Goal: Information Seeking & Learning: Learn about a topic

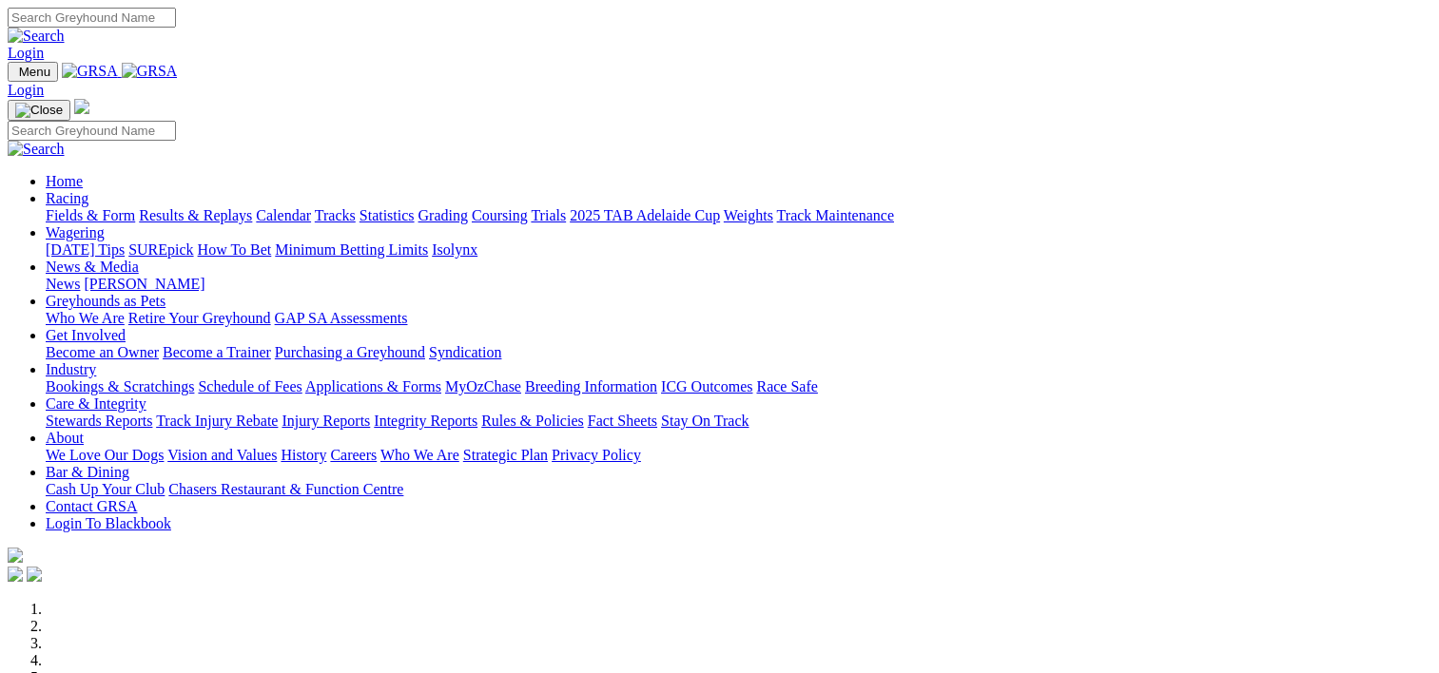
scroll to position [774, 0]
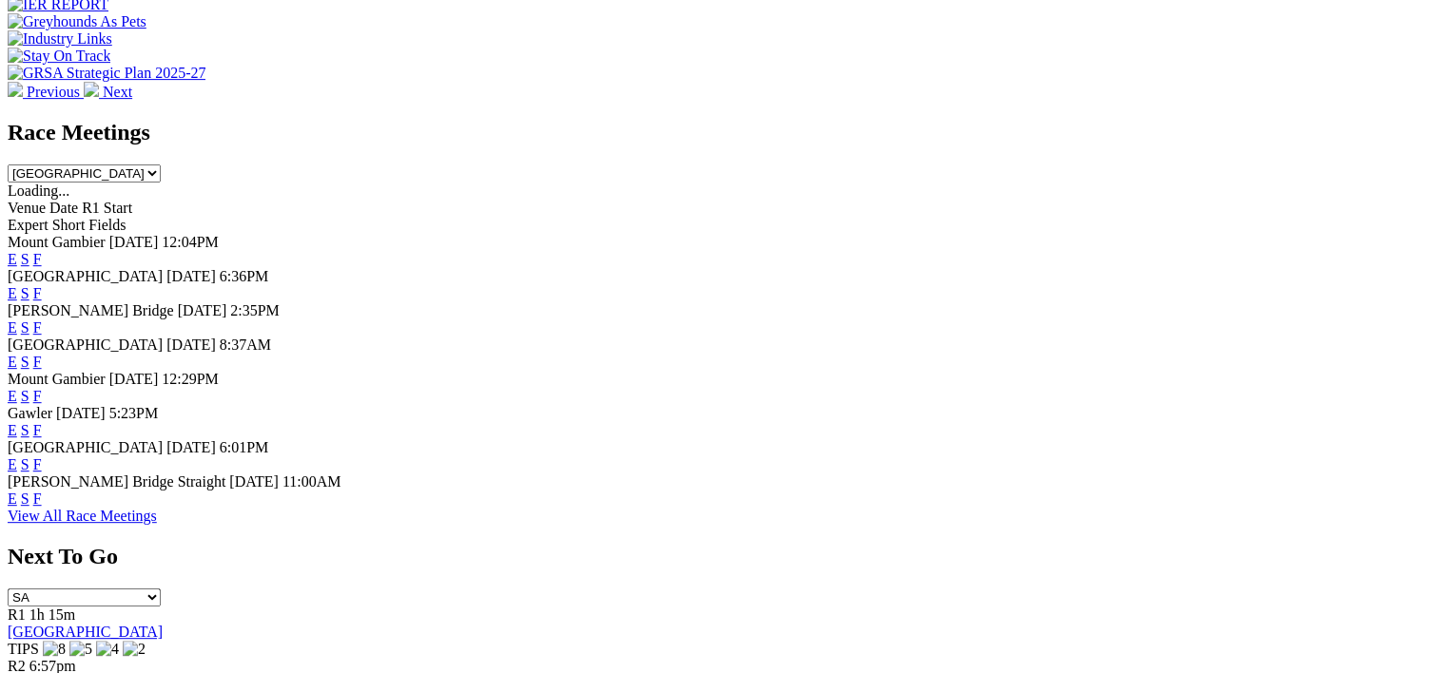
click at [42, 473] on link "F" at bounding box center [37, 464] width 9 height 16
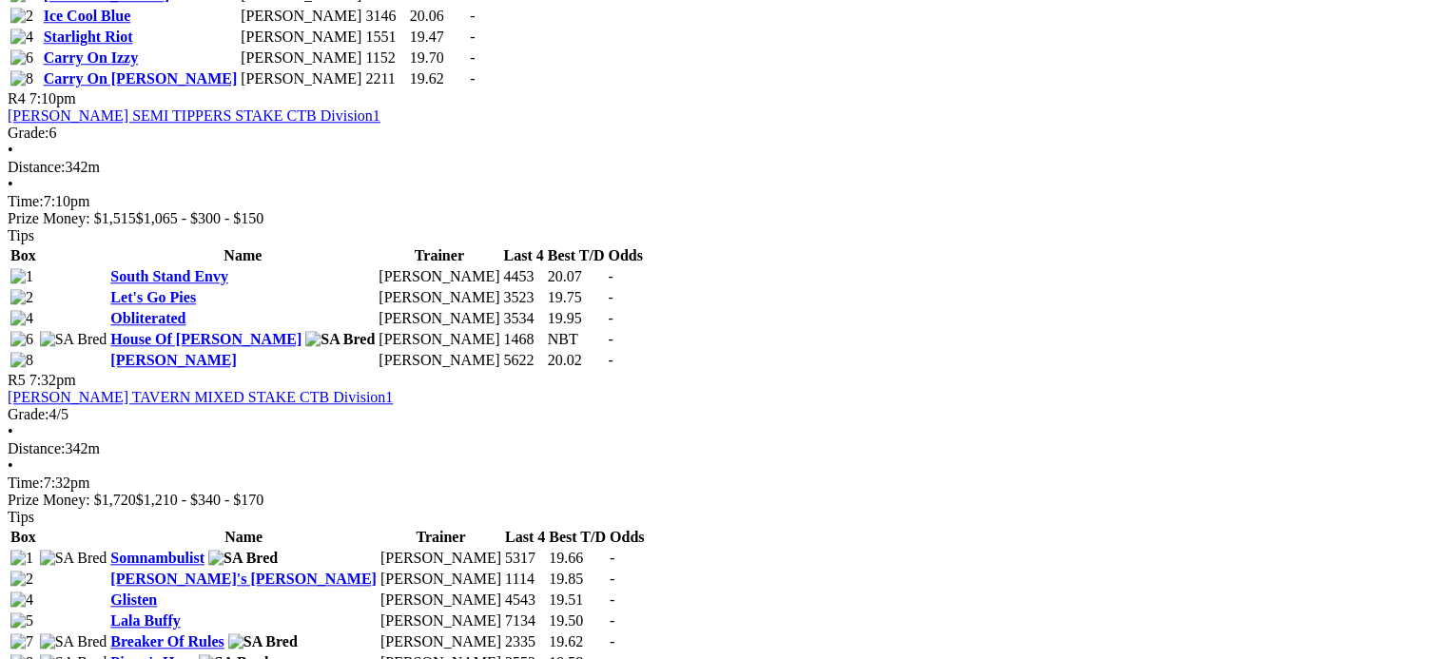
scroll to position [1818, 0]
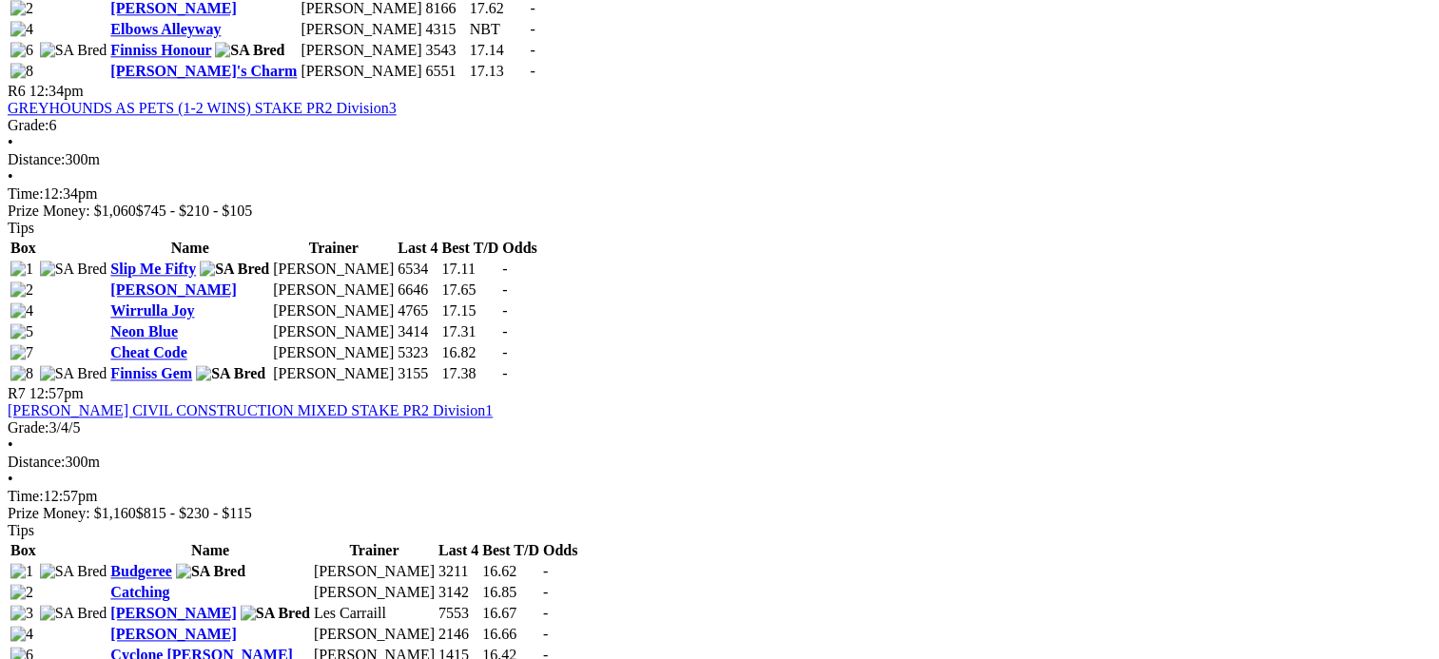
scroll to position [2404, 0]
